Goal: Transaction & Acquisition: Book appointment/travel/reservation

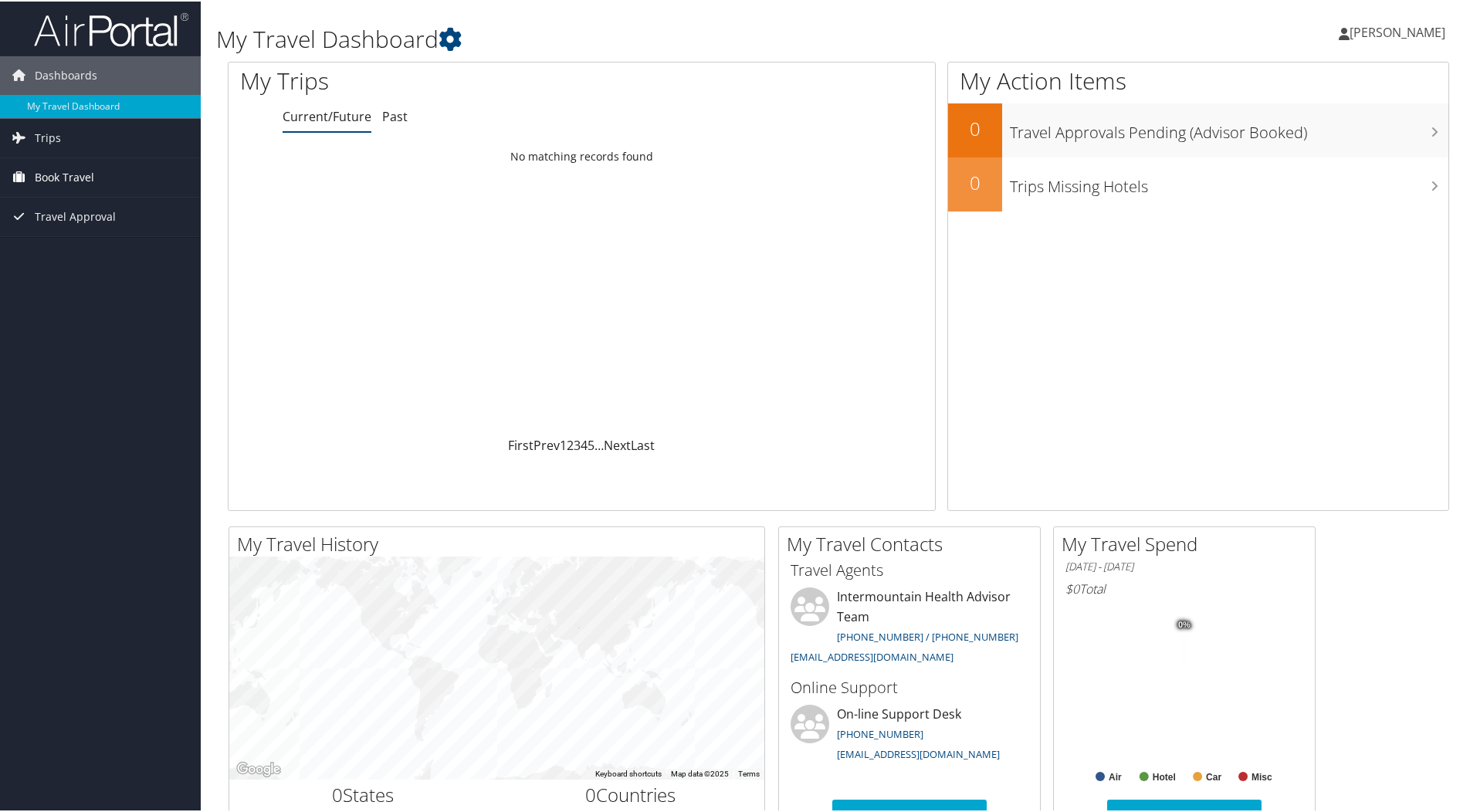
click at [59, 175] on span "Book Travel" at bounding box center [64, 176] width 59 height 39
click at [78, 247] on link "Book/Manage Online Trips" at bounding box center [100, 253] width 201 height 23
